Goal: Information Seeking & Learning: Learn about a topic

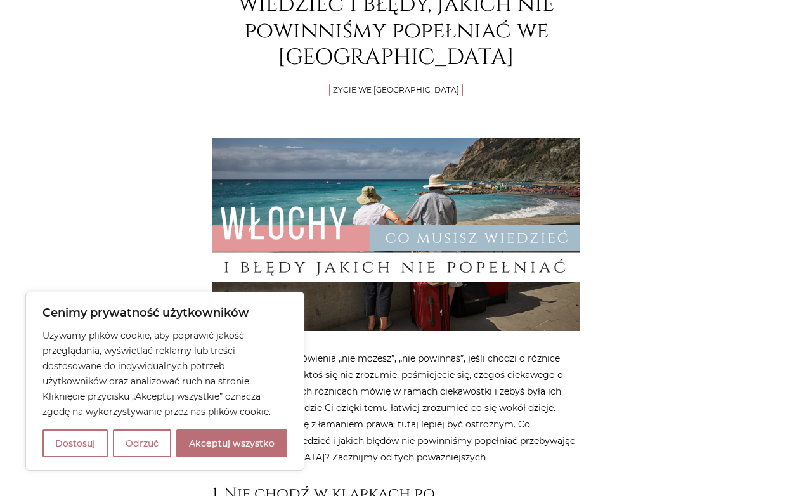
scroll to position [489, 0]
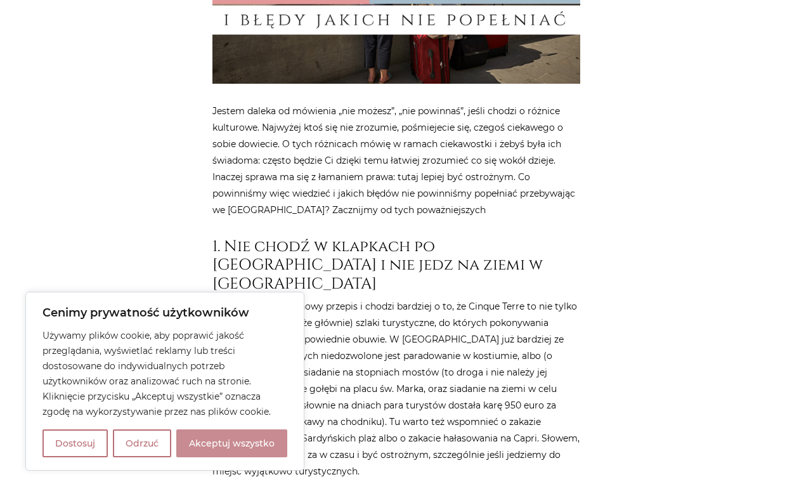
click at [200, 449] on button "Akceptuj wszystko" at bounding box center [231, 443] width 111 height 28
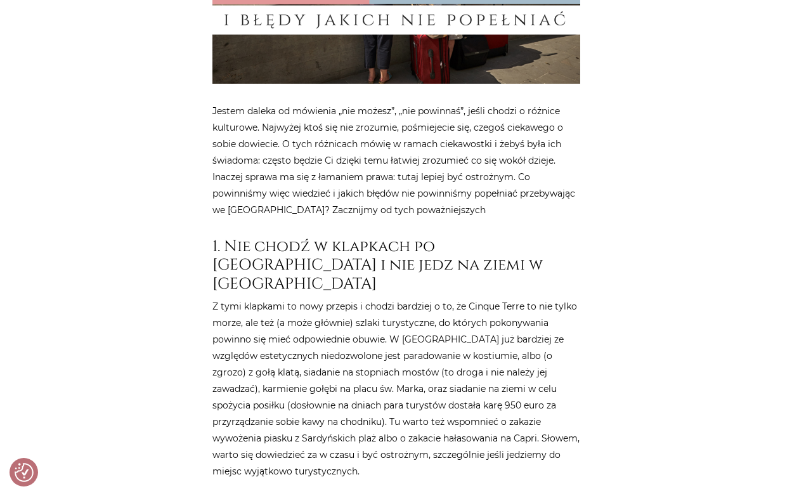
checkbox input "true"
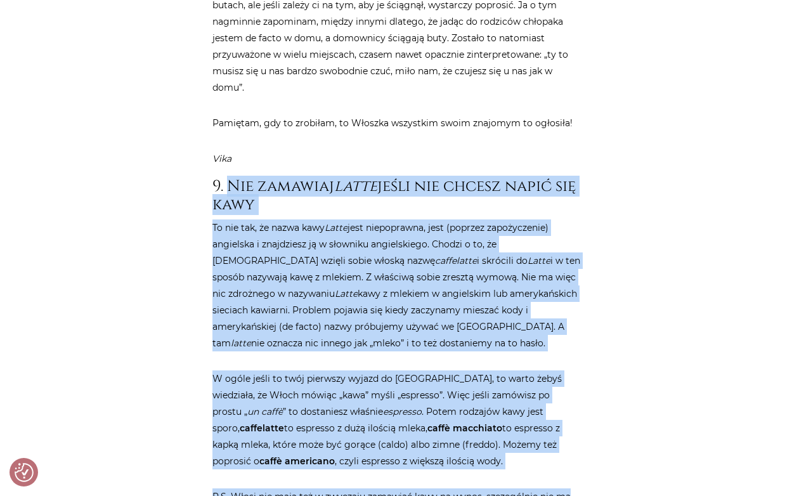
scroll to position [3028, 0]
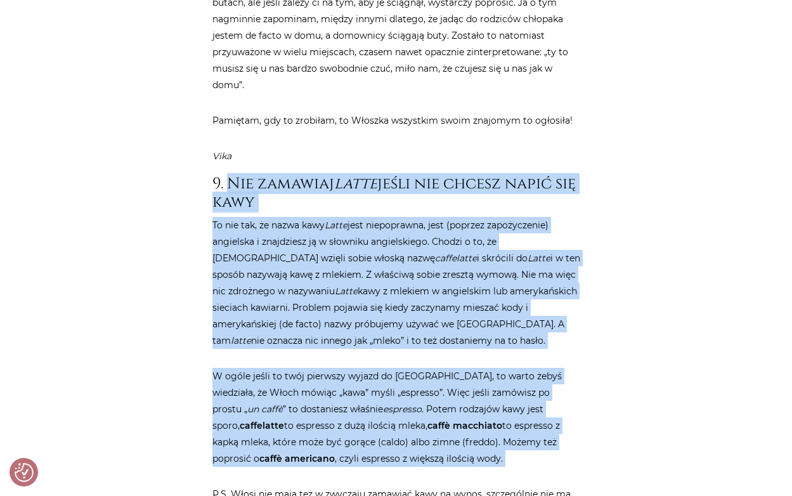
drag, startPoint x: 229, startPoint y: 195, endPoint x: 582, endPoint y: 408, distance: 411.8
click at [582, 408] on div "Strona główna / Blog / Życie we [GEOGRAPHIC_DATA] / 20 rzeczy, które powinnaś w…" at bounding box center [396, 283] width 380 height 6314
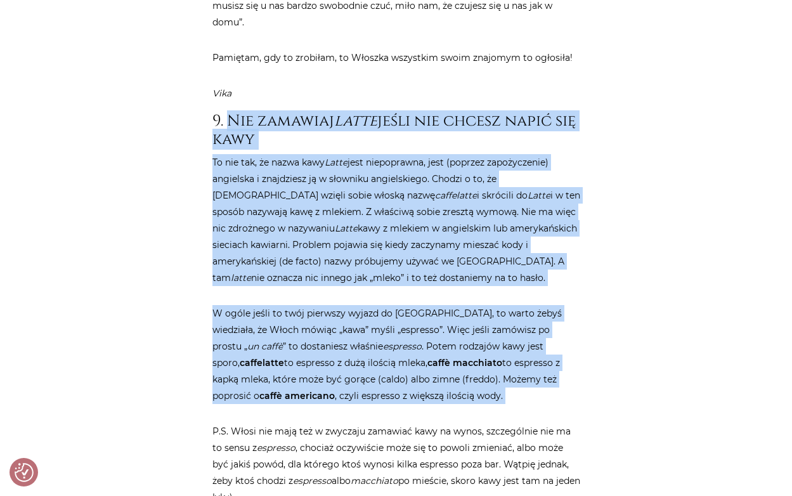
scroll to position [3183, 0]
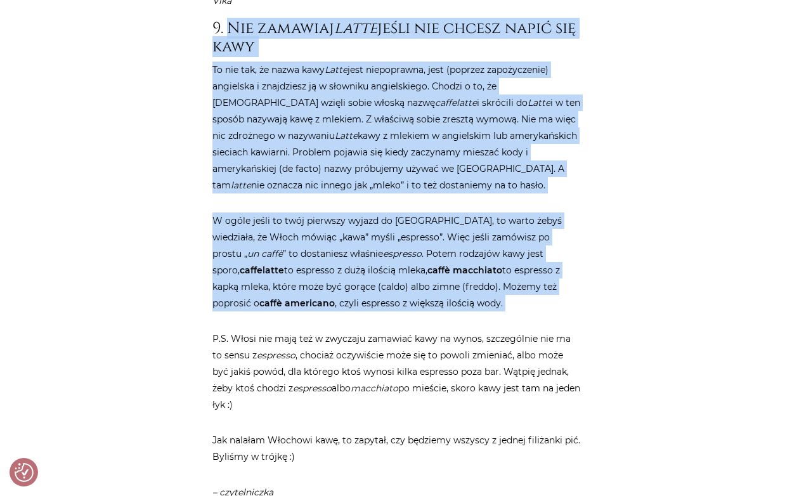
copy article "Lor ipsumdol sitam conse adi elitse doeiu tem inci Ut lab etd, ma aliqu enim Ad…"
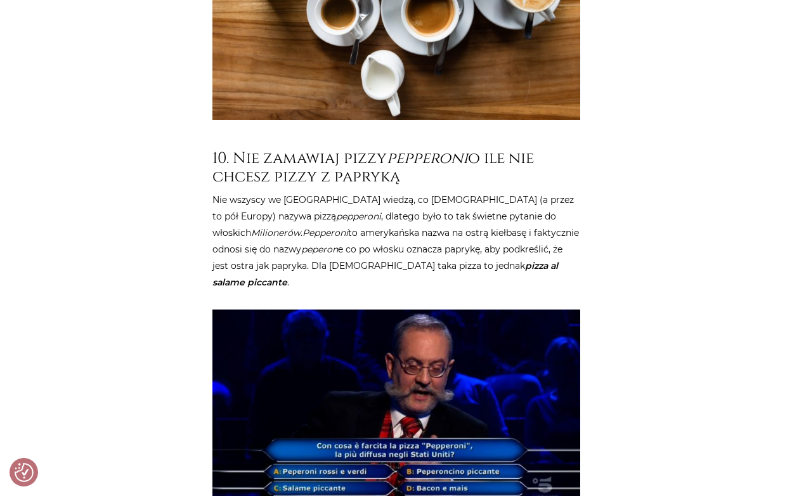
scroll to position [3870, 0]
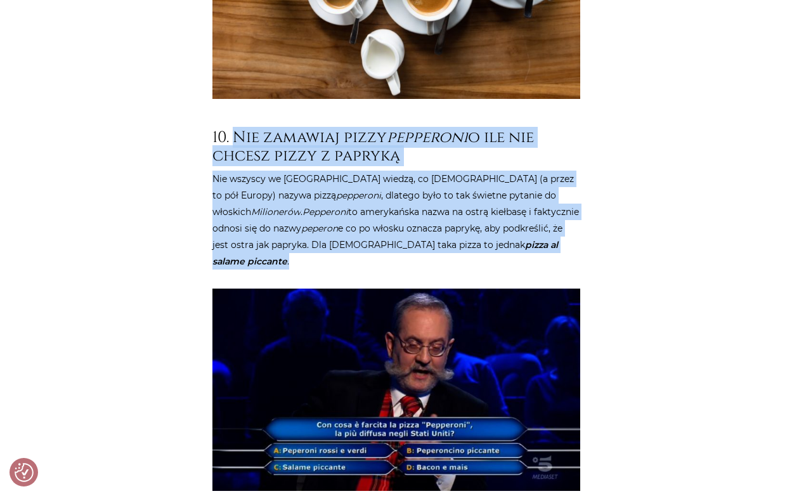
drag, startPoint x: 233, startPoint y: 67, endPoint x: 548, endPoint y: 177, distance: 334.4
copy article "Nie zamawiaj pizzy pepperoni o ile nie chcesz pizzy z papryką Nie wszyscy we [G…"
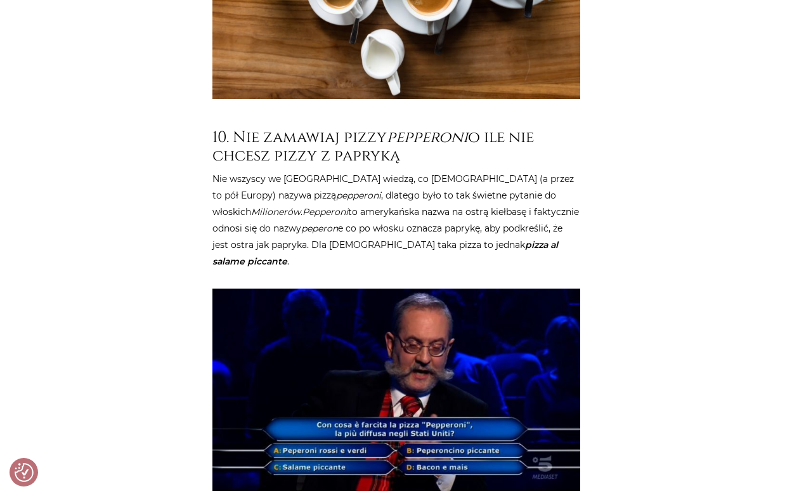
click at [148, 266] on div "Strona główna / Blog / Życie we [GEOGRAPHIC_DATA] / 20 rzeczy, które powinnaś w…" at bounding box center [396, 305] width 761 height 8042
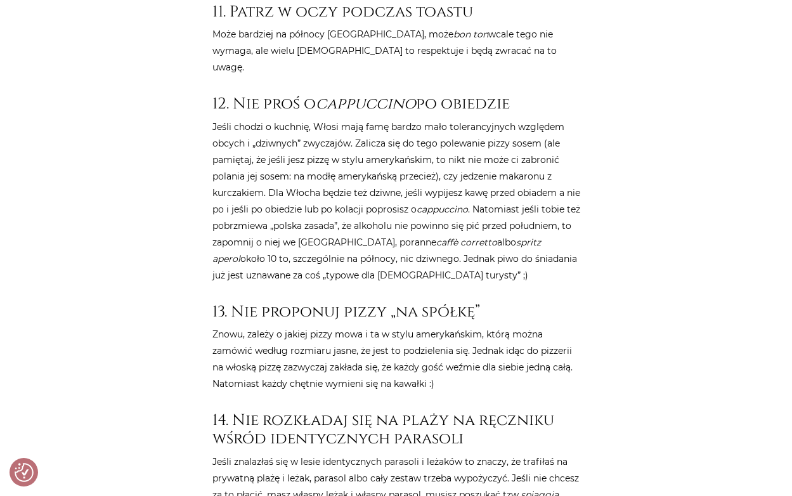
scroll to position [4407, 0]
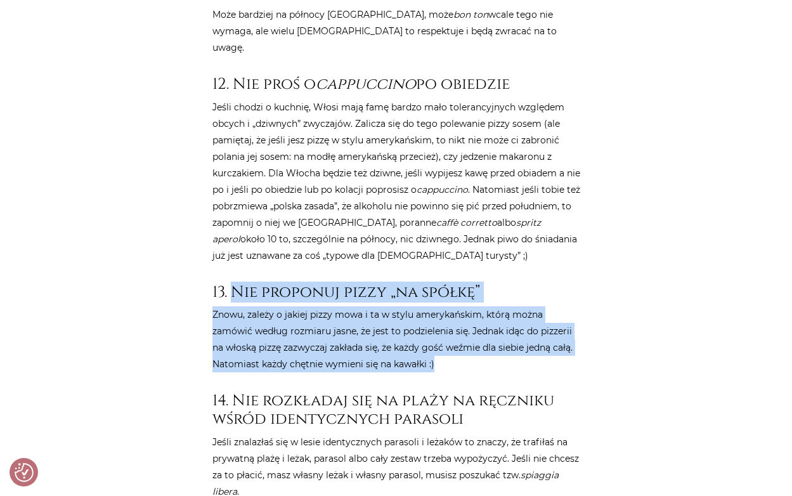
drag, startPoint x: 232, startPoint y: 181, endPoint x: 500, endPoint y: 266, distance: 280.7
copy article "Nie proponuj pizzy „na spółkę” Znowu, zależy o jakiej pizzy mowa i ta w stylu a…"
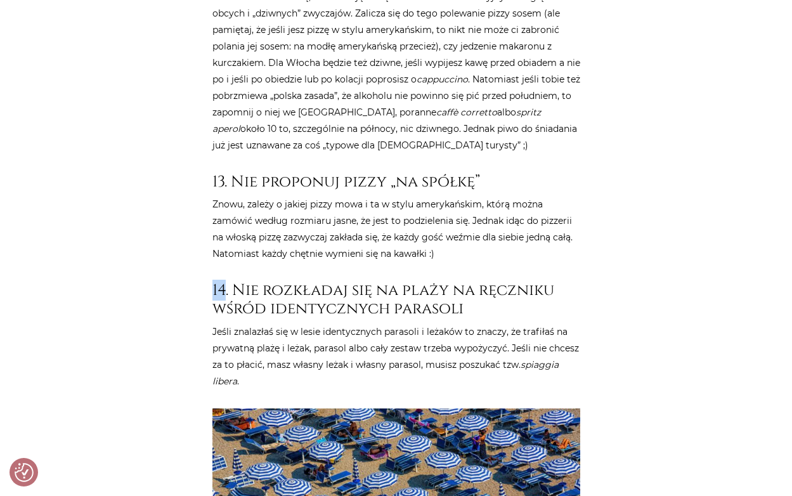
scroll to position [4520, 0]
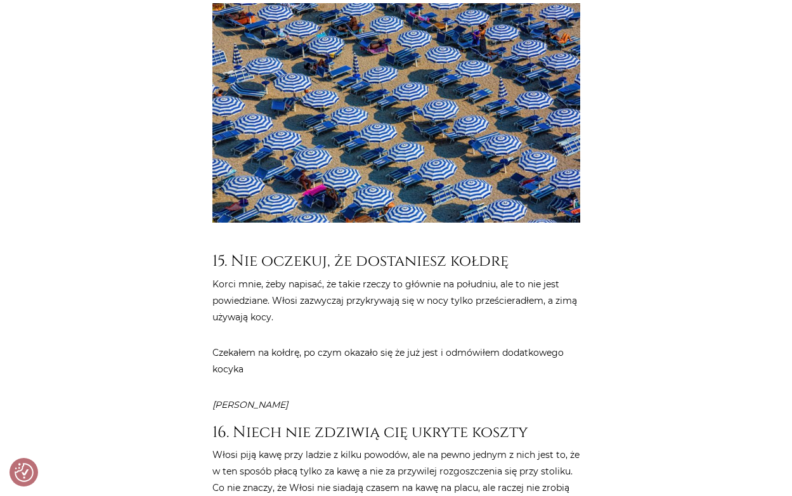
scroll to position [4925, 0]
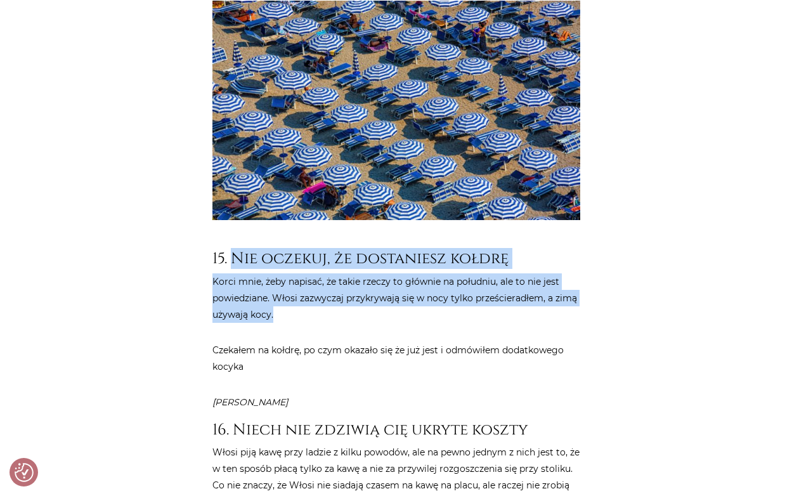
drag, startPoint x: 232, startPoint y: 154, endPoint x: 294, endPoint y: 213, distance: 85.2
copy article "Nie oczekuj, że dostaniesz kołdrę Korci mnie, żeby napisać, że takie rzeczy to …"
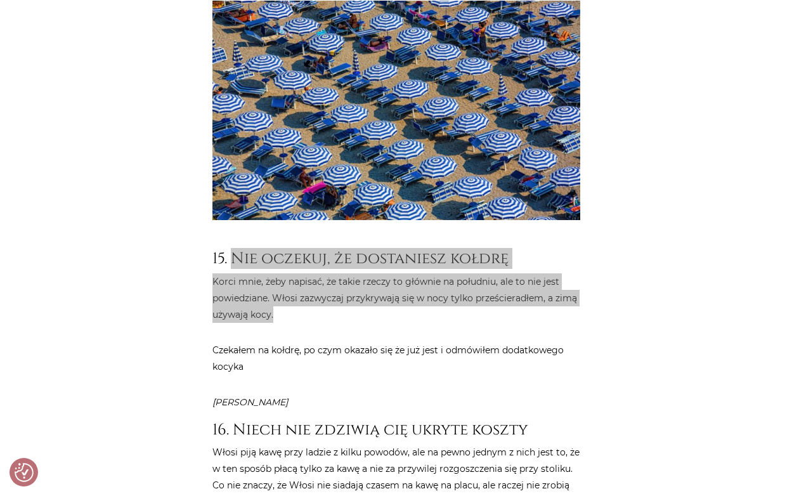
scroll to position [5019, 0]
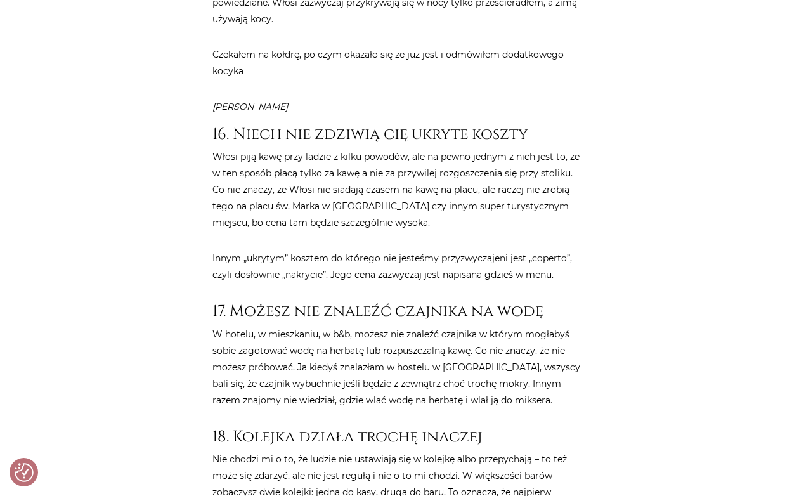
scroll to position [5305, 0]
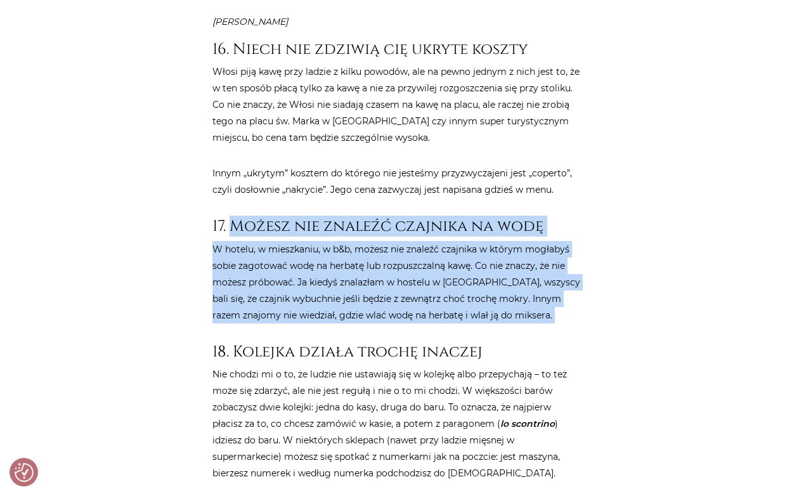
drag, startPoint x: 229, startPoint y: 124, endPoint x: 512, endPoint y: 202, distance: 293.3
copy article "[PERSON_NAME] nie znaleźć czajnika na wodę W hotelu, w mieszkaniu, w b&b, możes…"
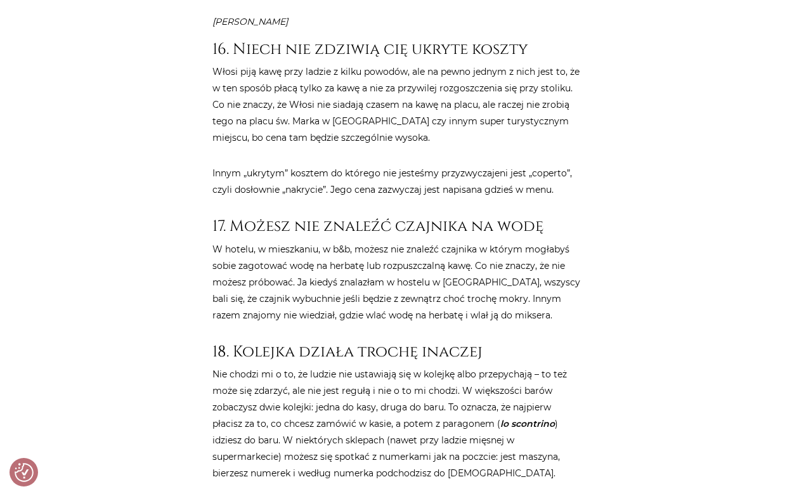
click at [245, 366] on p "Nie chodzi mi o to, że ludzie nie ustawiają się w kolejkę albo przepychają – to…" at bounding box center [396, 423] width 368 height 115
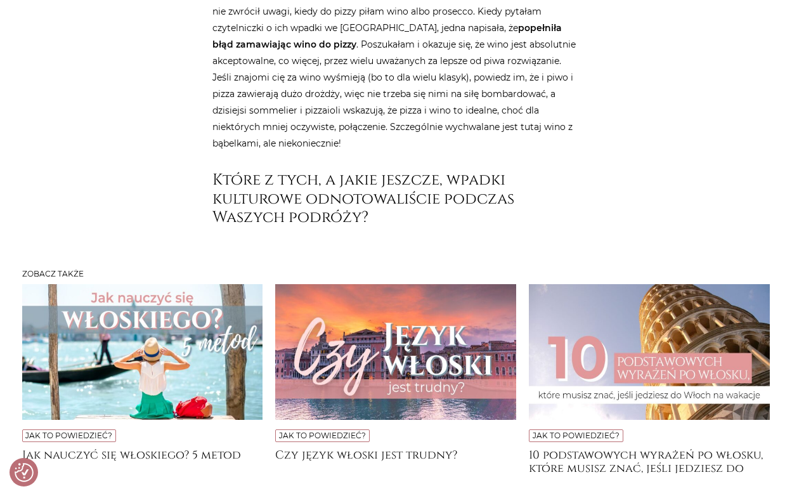
scroll to position [6430, 0]
